Goal: Task Accomplishment & Management: Manage account settings

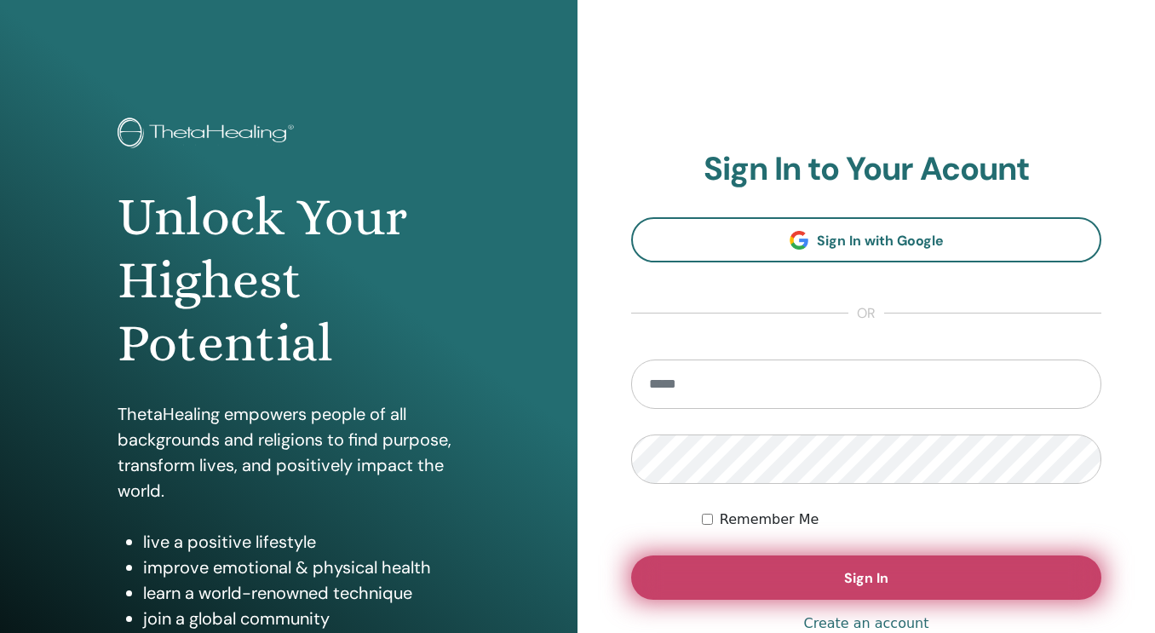
type input "**********"
click at [873, 575] on span "Sign In" at bounding box center [866, 578] width 44 height 18
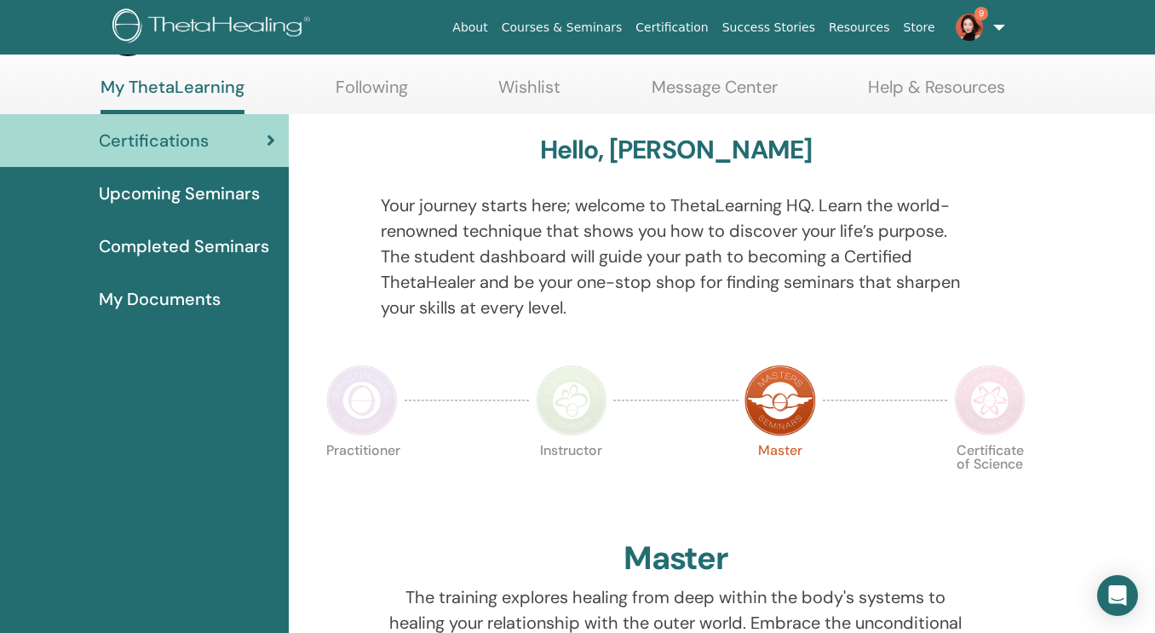
scroll to position [66, 0]
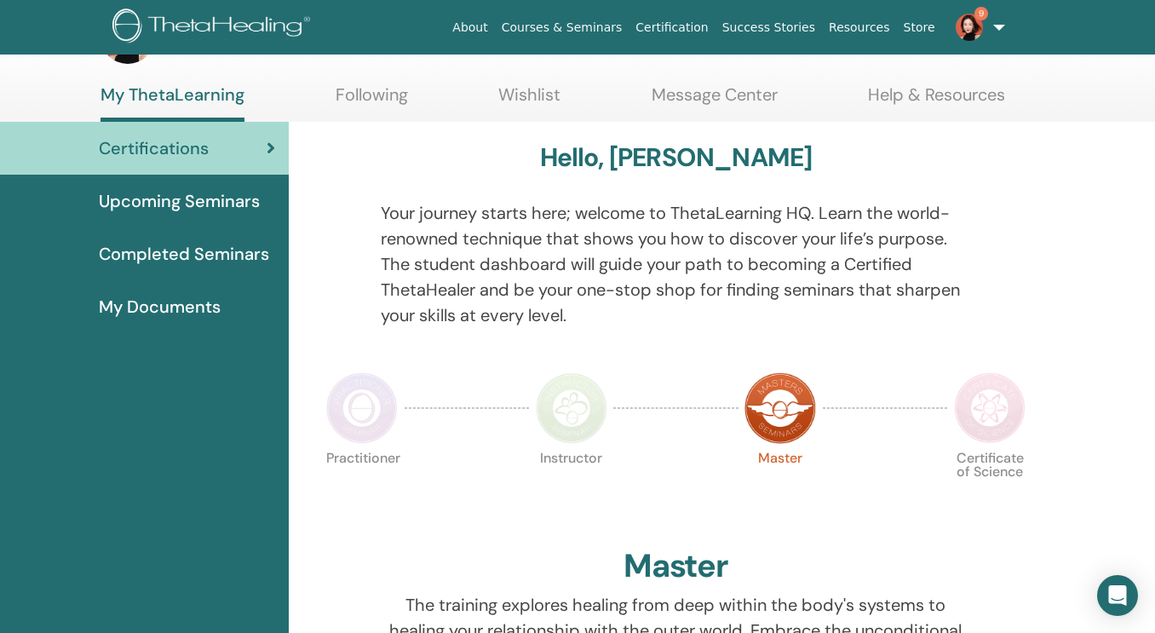
click at [969, 400] on img at bounding box center [990, 408] width 72 height 72
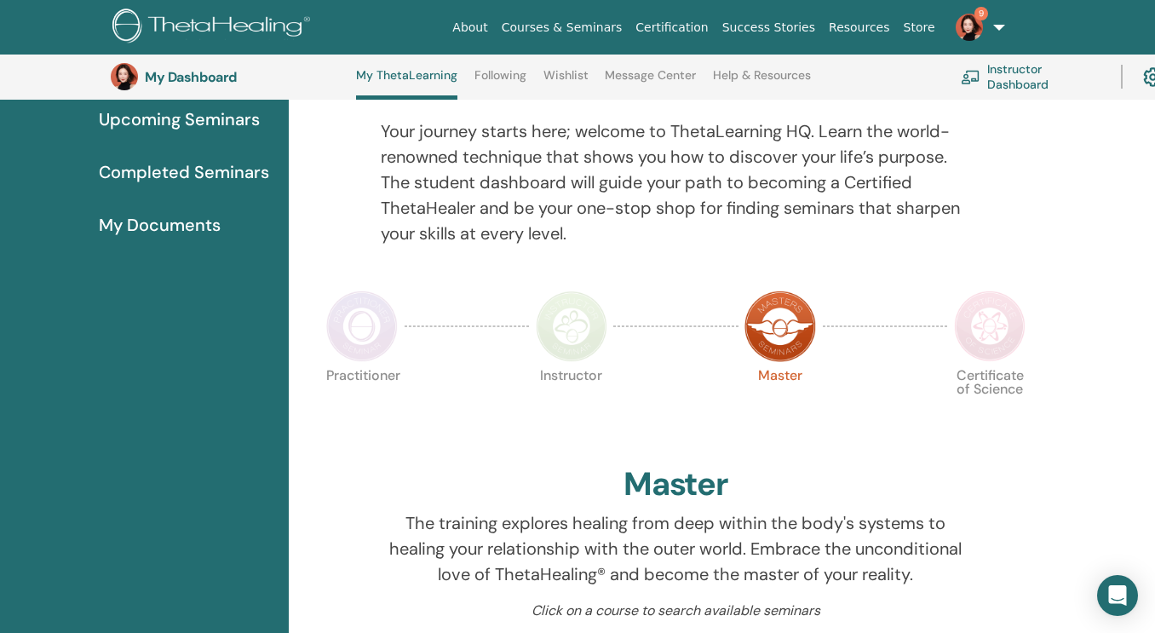
scroll to position [206, 0]
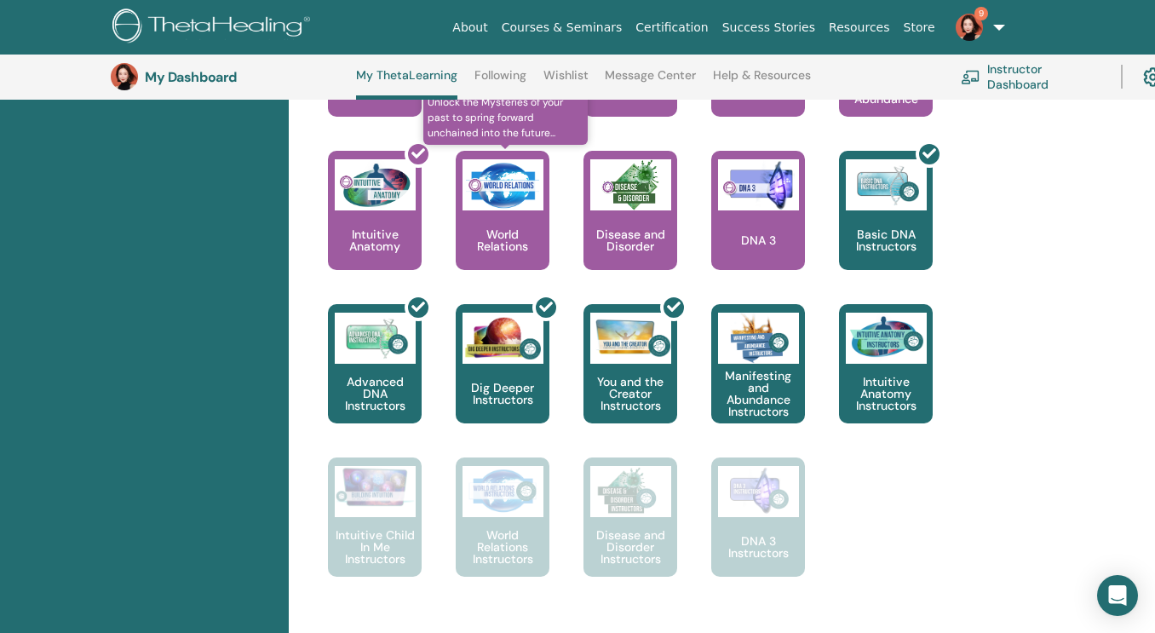
scroll to position [875, 0]
